Goal: Information Seeking & Learning: Learn about a topic

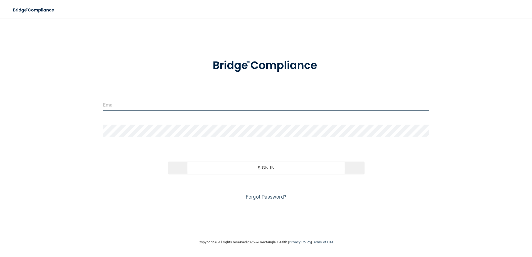
type input "[PERSON_NAME][EMAIL_ADDRESS][DOMAIN_NAME]"
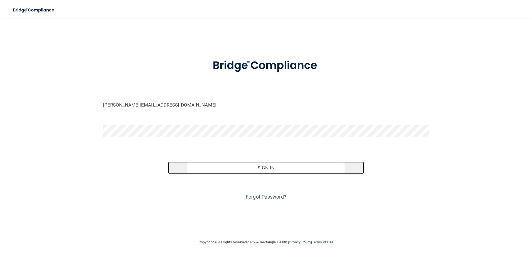
click at [252, 171] on button "Sign In" at bounding box center [266, 168] width 196 height 12
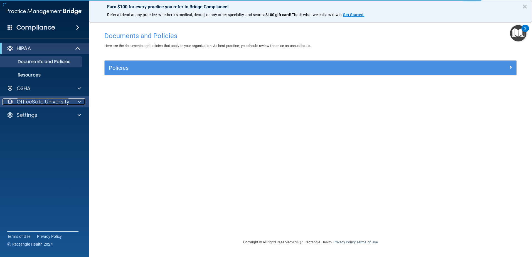
click at [56, 103] on p "OfficeSafe University" at bounding box center [43, 102] width 53 height 7
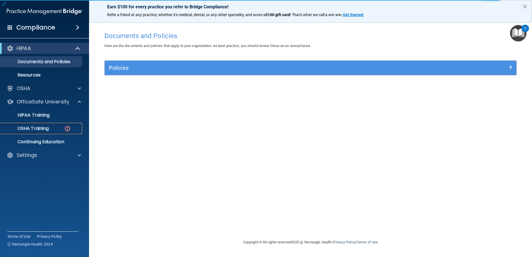
click at [52, 129] on div "OSHA Training" at bounding box center [42, 129] width 76 height 6
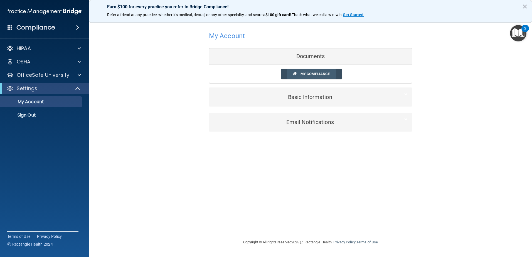
click at [307, 74] on span "My Compliance" at bounding box center [315, 74] width 29 height 4
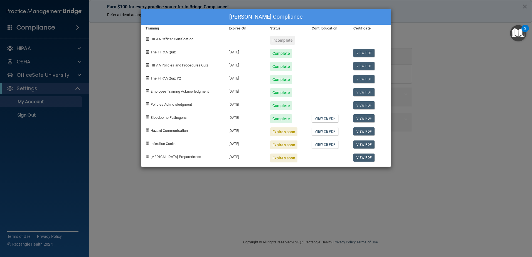
click at [280, 159] on div "Expires soon" at bounding box center [283, 158] width 27 height 9
click at [36, 76] on div "Yvette Gumport's Compliance Training Expires On Status Cont. Education Certific…" at bounding box center [266, 128] width 532 height 257
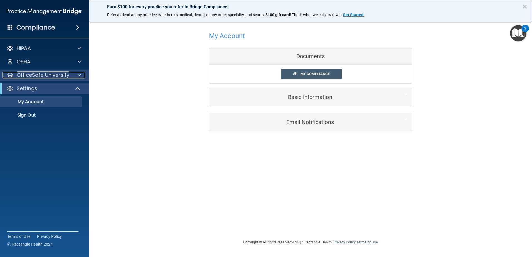
click at [36, 76] on p "OfficeSafe University" at bounding box center [43, 75] width 53 height 7
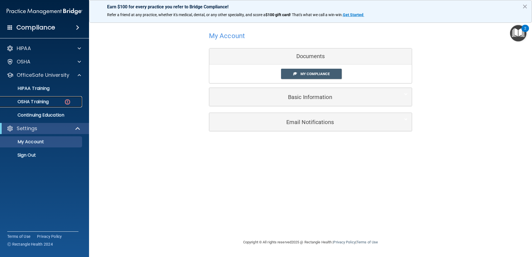
click at [40, 102] on p "OSHA Training" at bounding box center [26, 102] width 45 height 6
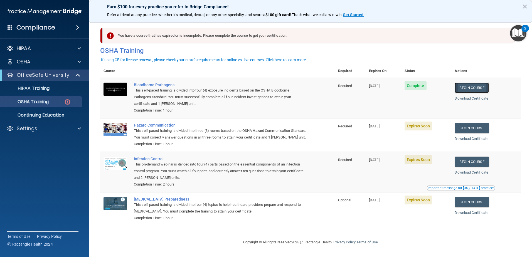
click at [470, 87] on link "Begin Course" at bounding box center [472, 88] width 34 height 10
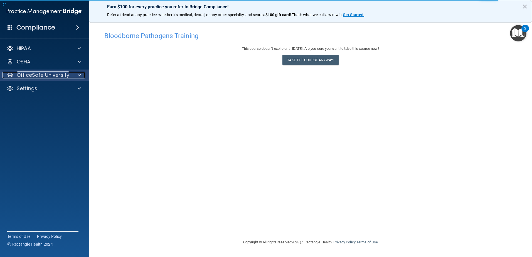
click at [43, 74] on p "OfficeSafe University" at bounding box center [43, 75] width 53 height 7
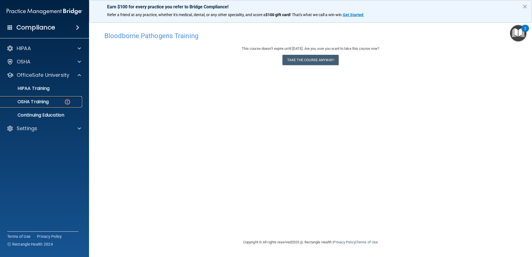
click at [46, 100] on p "OSHA Training" at bounding box center [26, 102] width 45 height 6
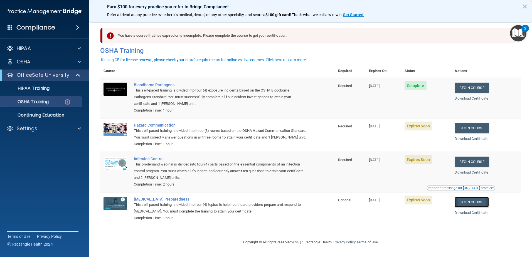
click at [466, 207] on link "Begin Course" at bounding box center [472, 202] width 34 height 10
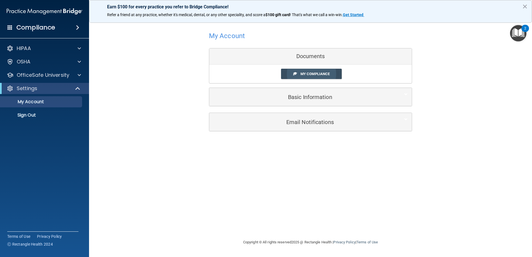
click at [309, 73] on span "My Compliance" at bounding box center [315, 74] width 29 height 4
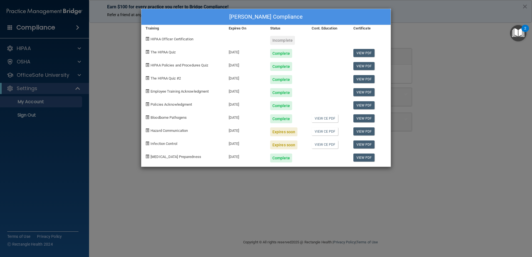
click at [54, 74] on div "Yvette Gumport's Compliance Training Expires On Status Cont. Education Certific…" at bounding box center [266, 128] width 532 height 257
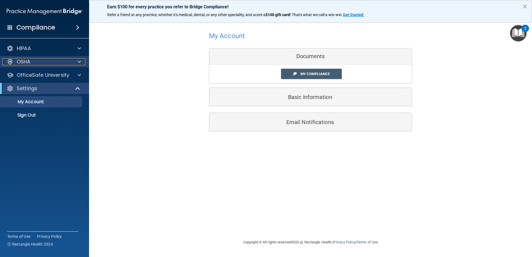
click at [31, 63] on div "OSHA" at bounding box center [37, 61] width 69 height 7
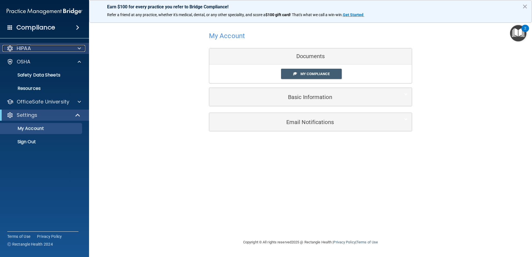
click at [68, 47] on div "HIPAA" at bounding box center [37, 48] width 69 height 7
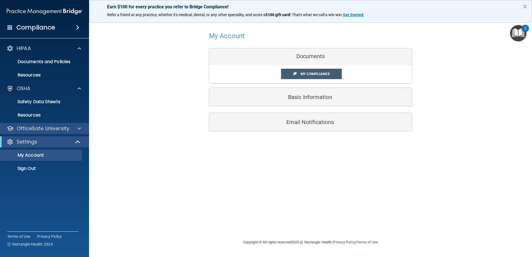
click at [36, 124] on div "OfficeSafe University" at bounding box center [44, 128] width 89 height 11
click at [35, 128] on p "OfficeSafe University" at bounding box center [43, 128] width 53 height 7
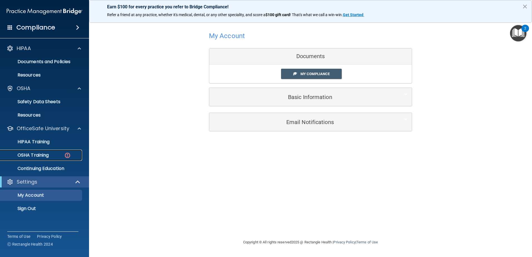
click at [37, 153] on p "OSHA Training" at bounding box center [26, 156] width 45 height 6
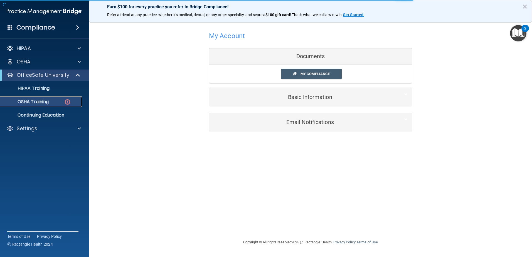
click at [50, 103] on div "OSHA Training" at bounding box center [42, 102] width 76 height 6
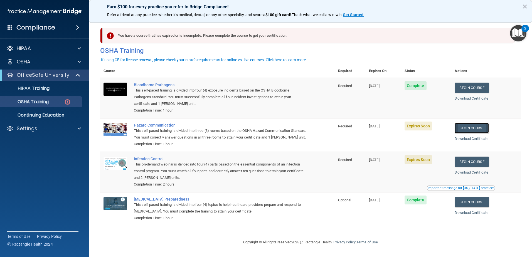
click at [469, 128] on link "Begin Course" at bounding box center [472, 128] width 34 height 10
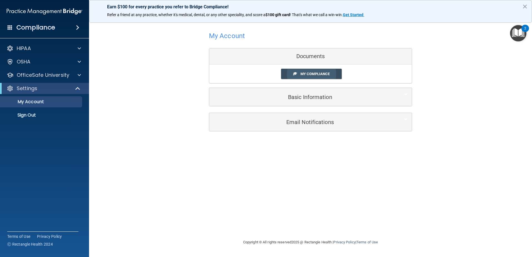
click at [310, 74] on span "My Compliance" at bounding box center [315, 74] width 29 height 4
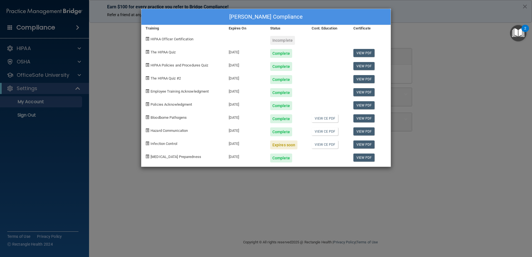
click at [29, 47] on div "[PERSON_NAME] Compliance Training Expires On Status Cont. Education Certificate…" at bounding box center [266, 128] width 532 height 257
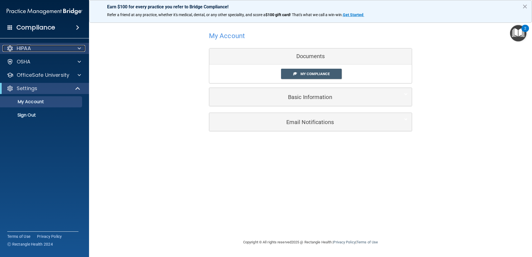
click at [29, 49] on p "HIPAA" at bounding box center [24, 48] width 14 height 7
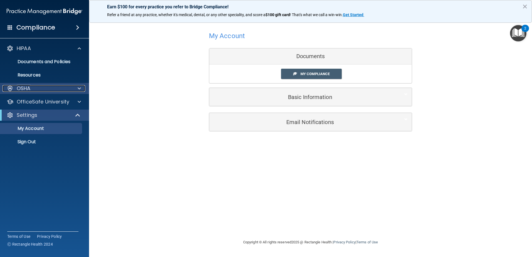
click at [25, 89] on p "OSHA" at bounding box center [24, 88] width 14 height 7
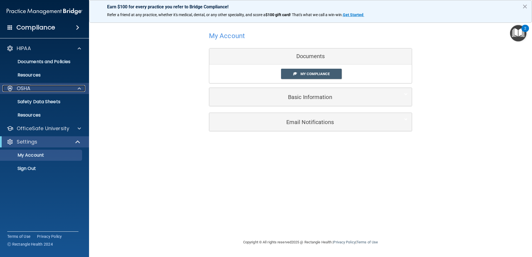
click at [20, 89] on p "OSHA" at bounding box center [24, 88] width 14 height 7
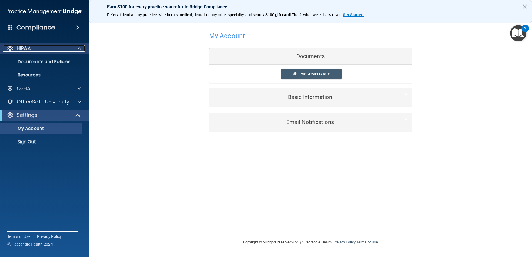
click at [24, 50] on p "HIPAA" at bounding box center [24, 48] width 14 height 7
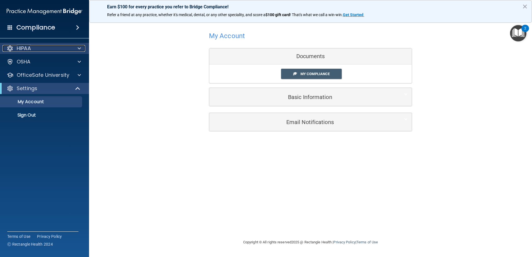
click at [25, 48] on p "HIPAA" at bounding box center [24, 48] width 14 height 7
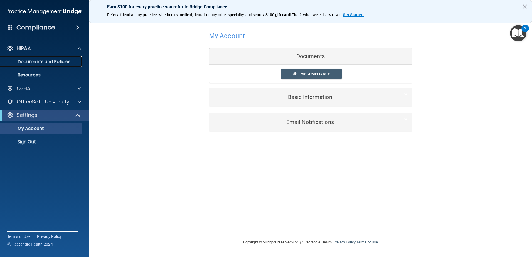
click at [57, 62] on p "Documents and Policies" at bounding box center [42, 62] width 76 height 6
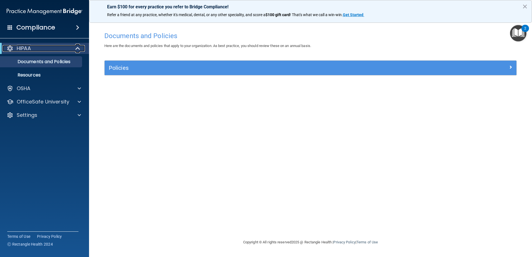
click at [33, 47] on div "HIPAA" at bounding box center [37, 48] width 69 height 7
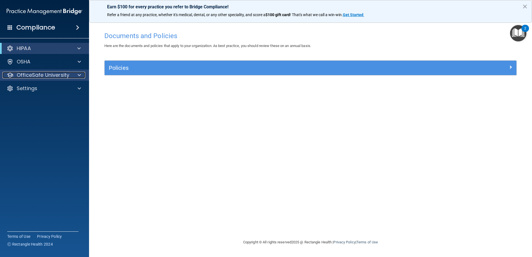
click at [43, 77] on p "OfficeSafe University" at bounding box center [43, 75] width 53 height 7
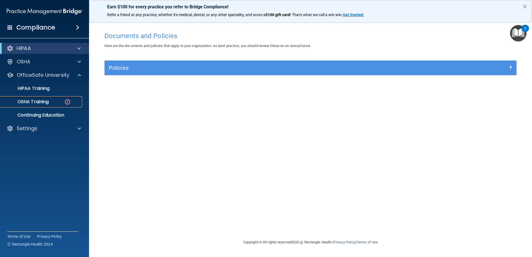
click at [47, 101] on p "OSHA Training" at bounding box center [26, 102] width 45 height 6
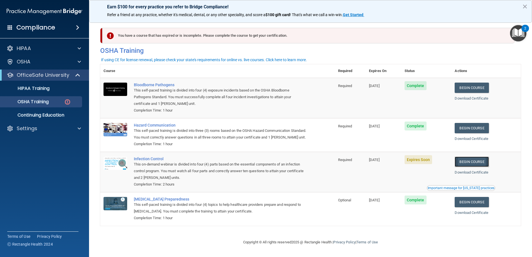
click at [471, 167] on link "Begin Course" at bounding box center [472, 162] width 34 height 10
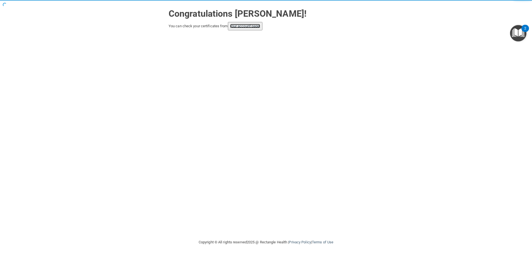
click at [252, 26] on link "your account page!" at bounding box center [245, 26] width 30 height 4
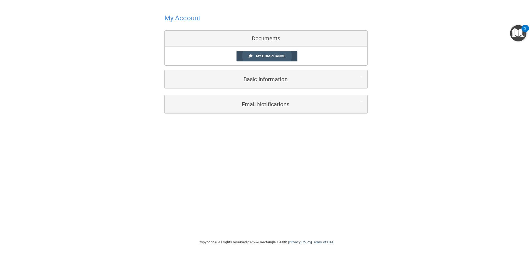
click at [282, 57] on span "My Compliance" at bounding box center [270, 56] width 29 height 4
